Goal: Check status: Check status

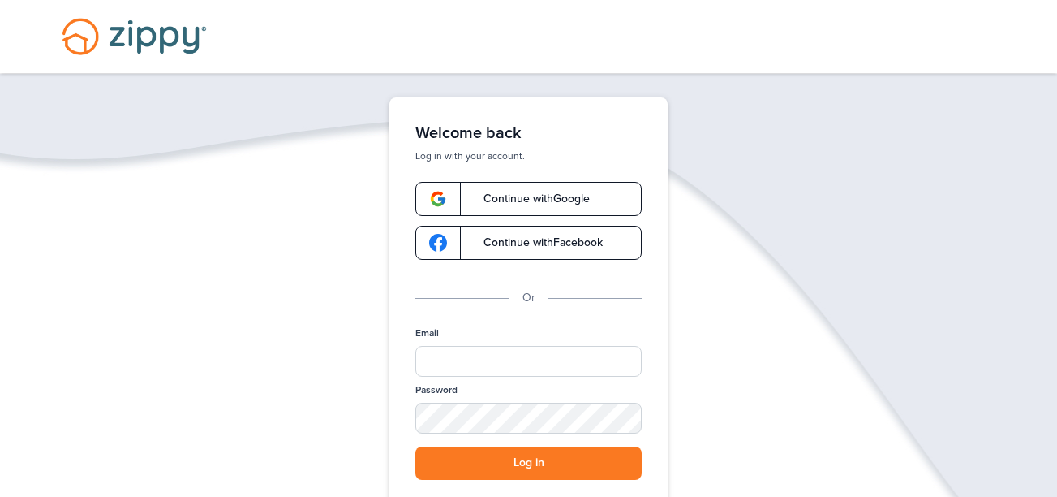
click at [559, 190] on link "Continue with Google" at bounding box center [528, 199] width 226 height 34
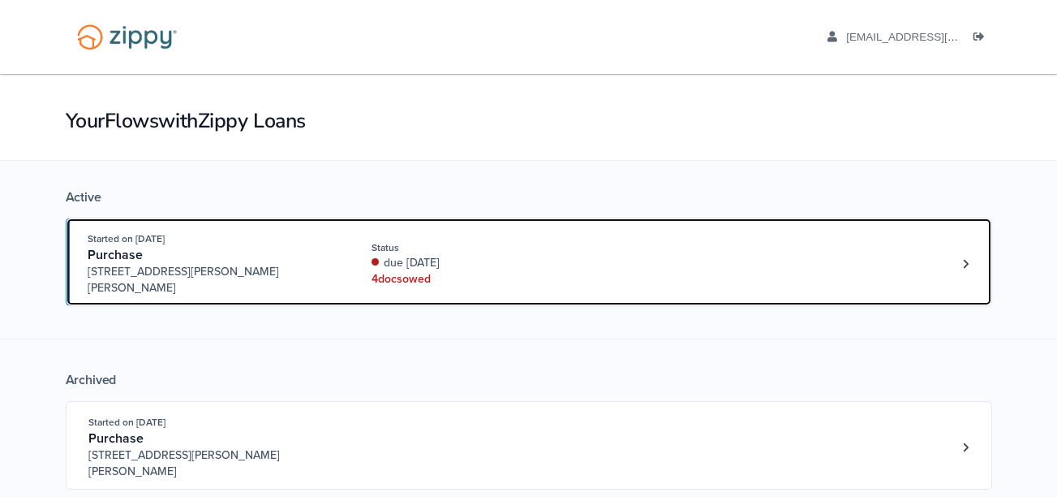
click at [564, 255] on div "due [DATE]" at bounding box center [480, 263] width 217 height 16
